Goal: Find contact information: Find contact information

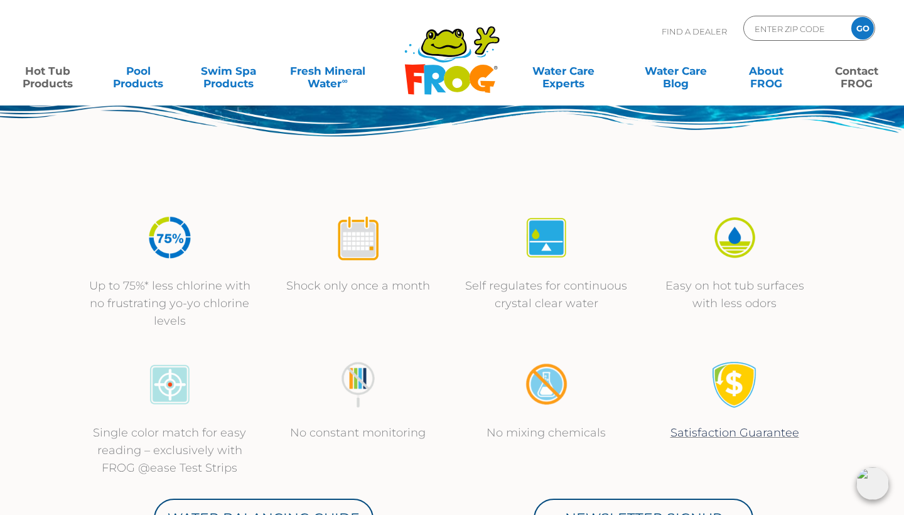
click at [852, 72] on link "Contact FROG" at bounding box center [856, 70] width 70 height 25
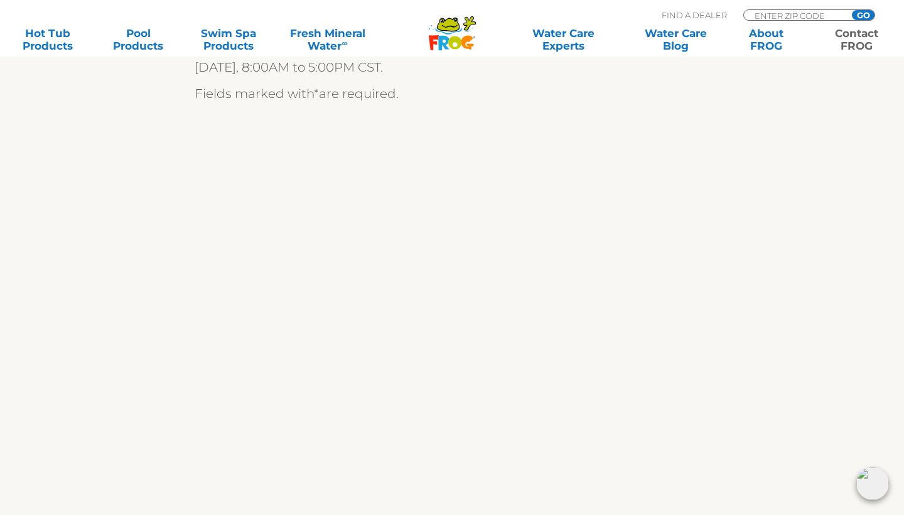
scroll to position [431, 0]
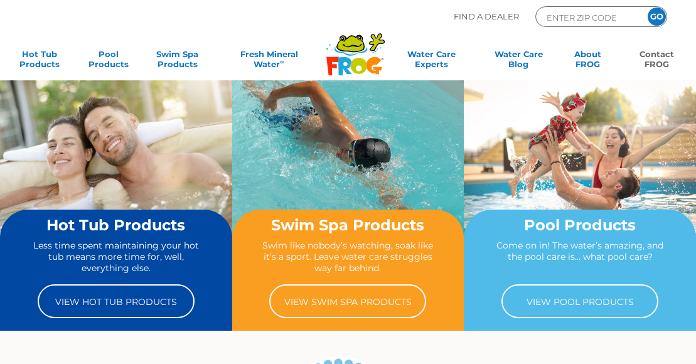
click at [647, 62] on link "Contact FROG" at bounding box center [657, 61] width 54 height 25
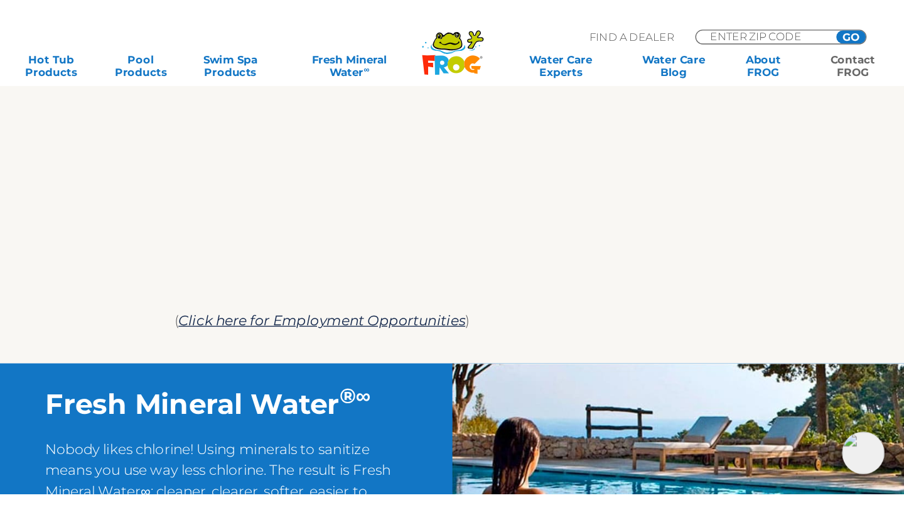
scroll to position [742, 0]
